Goal: Find specific page/section: Find specific page/section

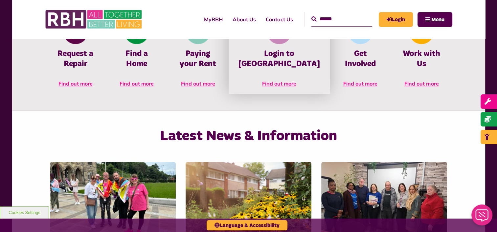
scroll to position [295, 0]
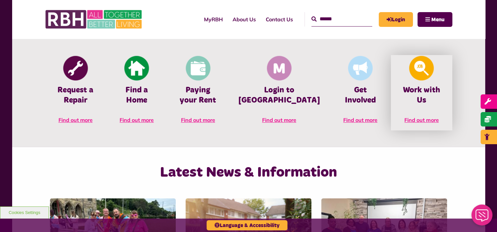
click at [414, 88] on h4 "Work with Us" at bounding box center [421, 95] width 41 height 20
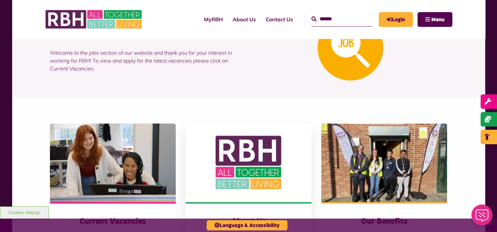
scroll to position [98, 0]
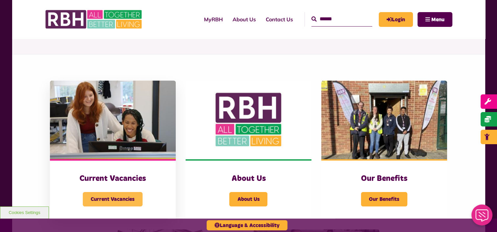
click at [116, 198] on span "Current Vacancies" at bounding box center [113, 199] width 60 height 14
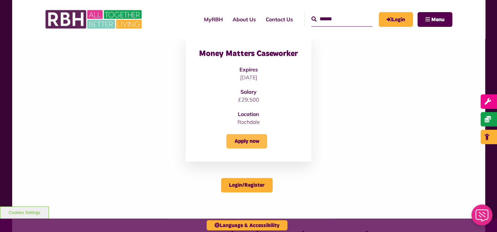
scroll to position [230, 0]
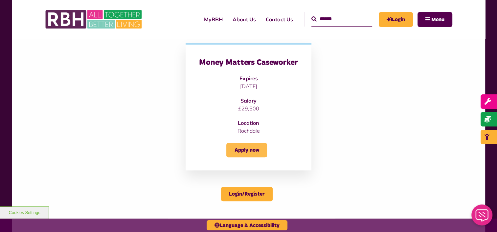
click at [246, 152] on link "Apply now" at bounding box center [246, 150] width 41 height 14
